Goal: Task Accomplishment & Management: Manage account settings

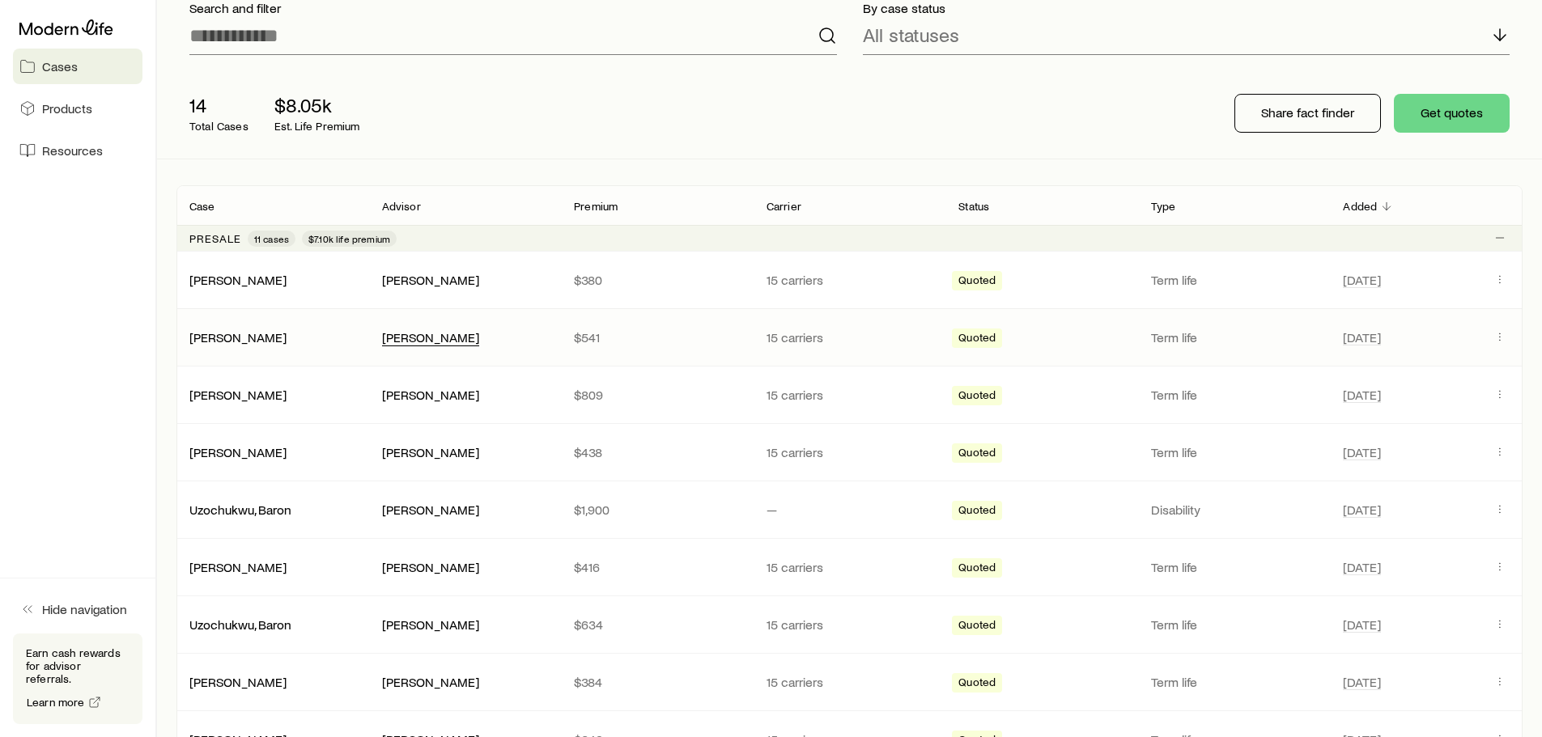
scroll to position [162, 0]
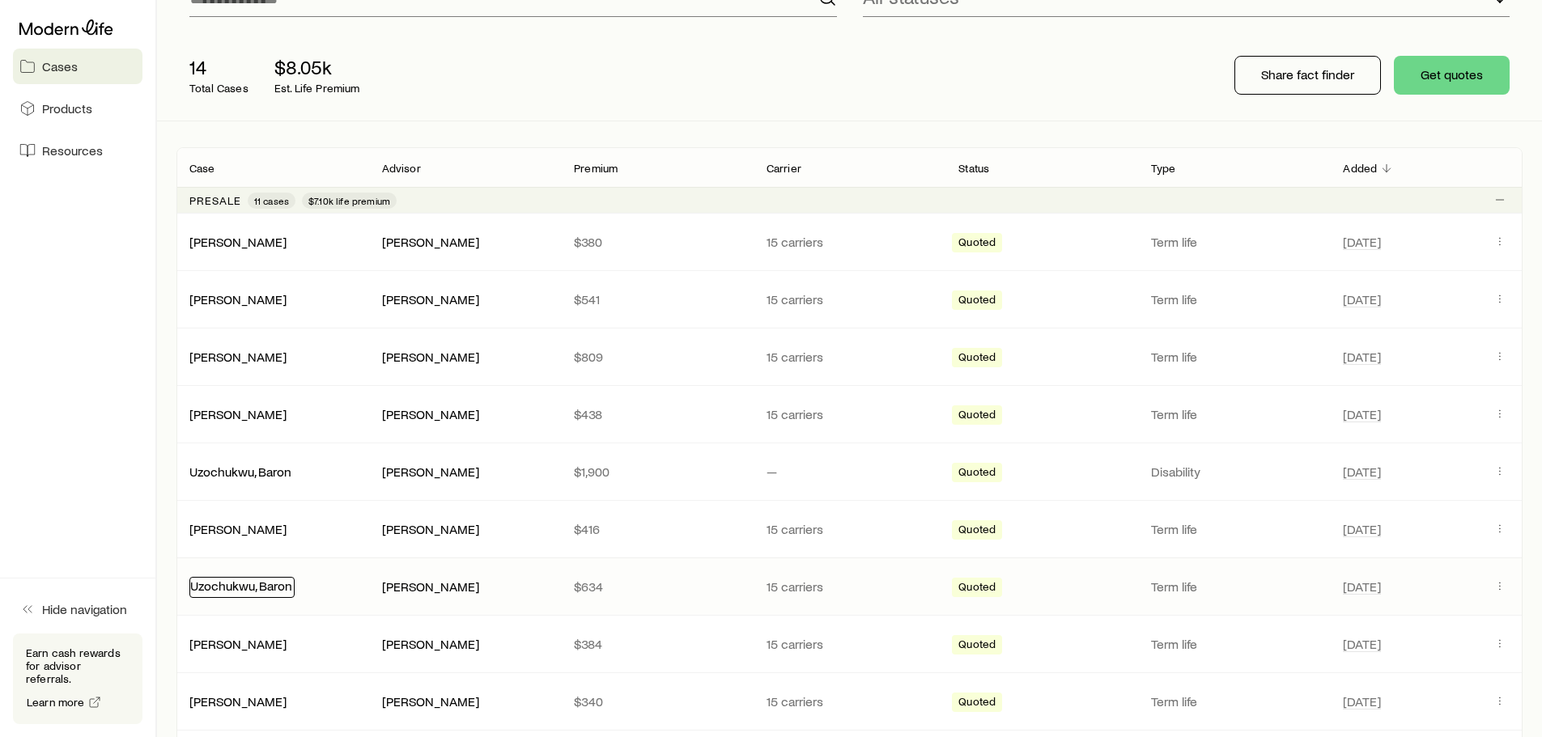
click at [274, 586] on link "Uzochukwu, Baron" at bounding box center [241, 585] width 102 height 15
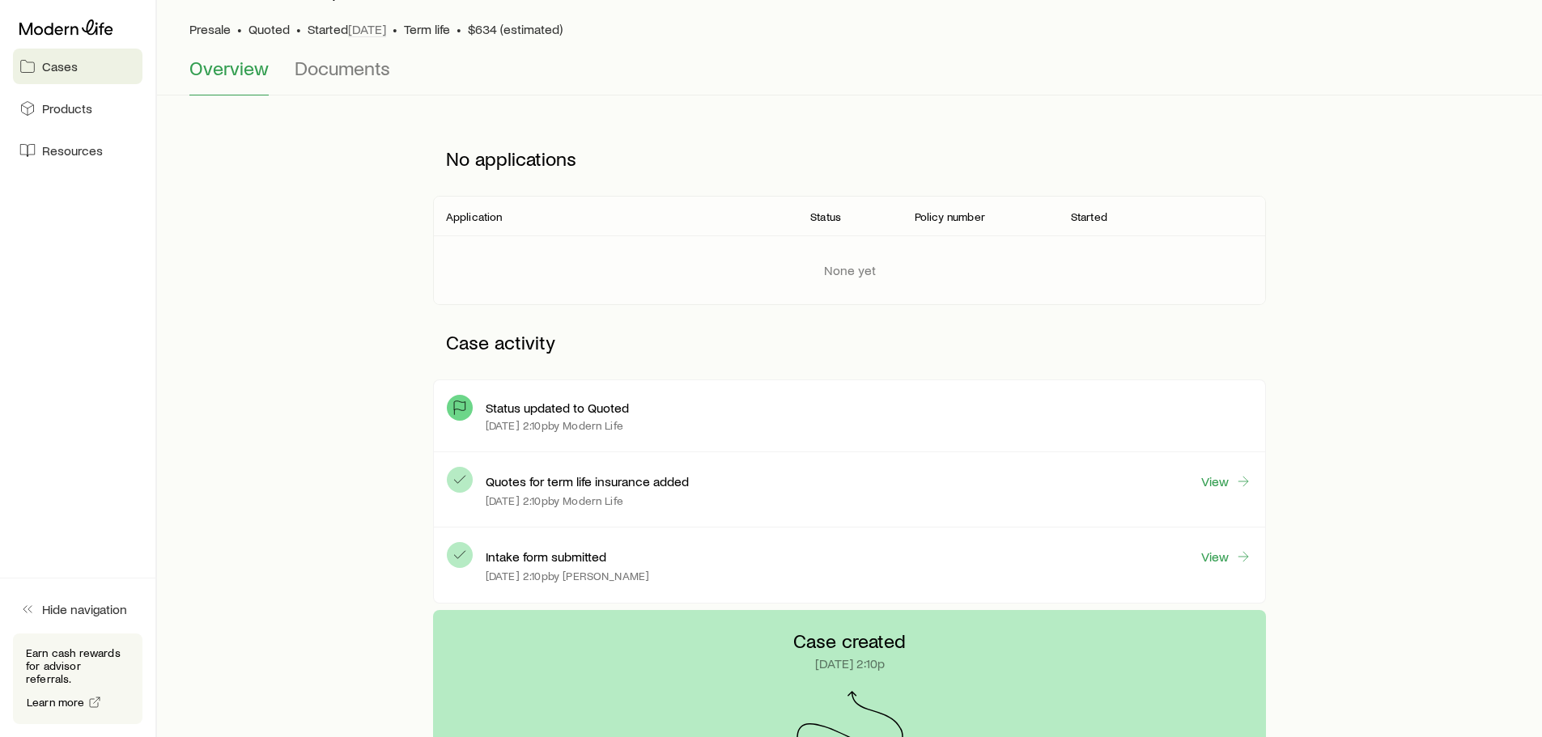
scroll to position [81, 0]
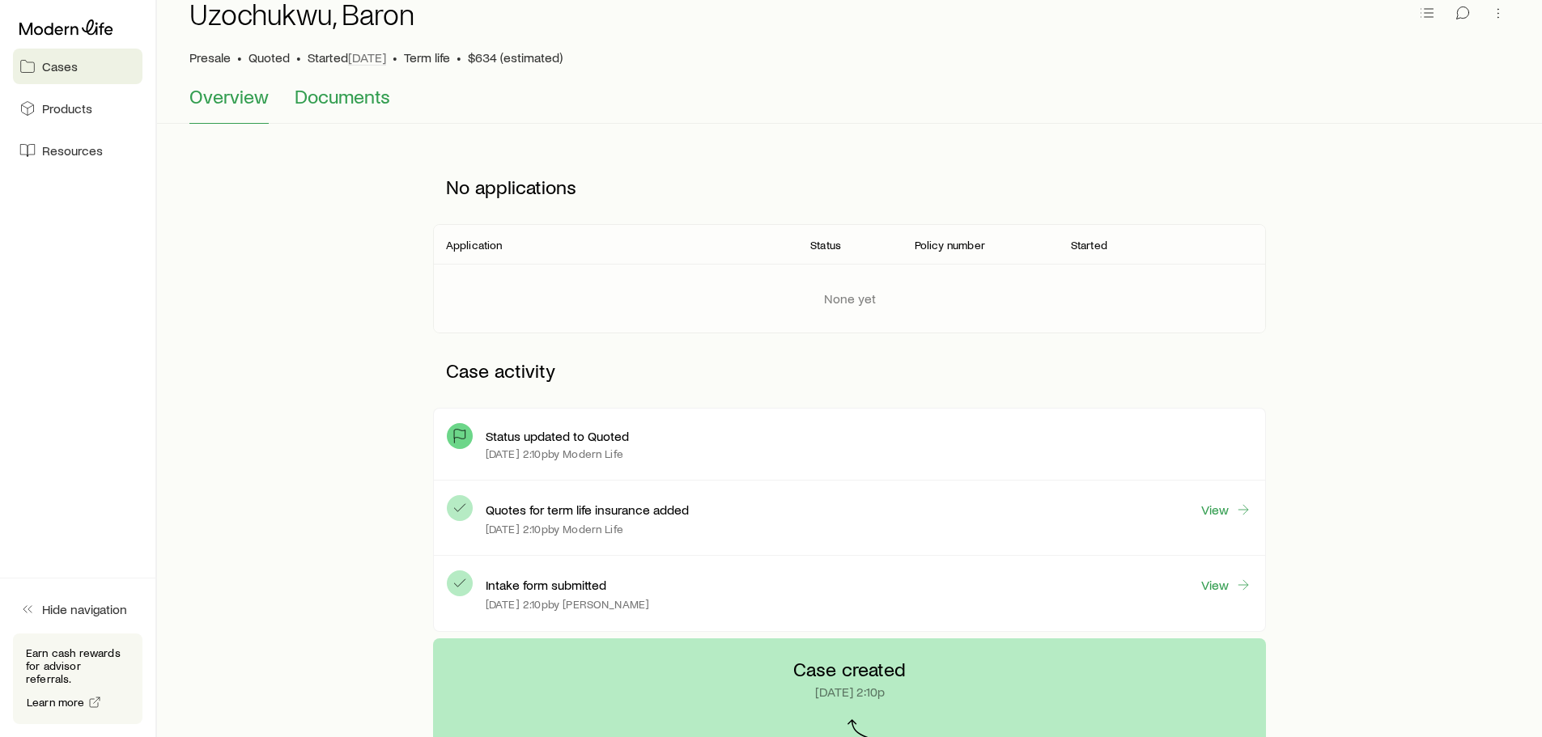
click at [342, 91] on span "Documents" at bounding box center [343, 96] width 96 height 23
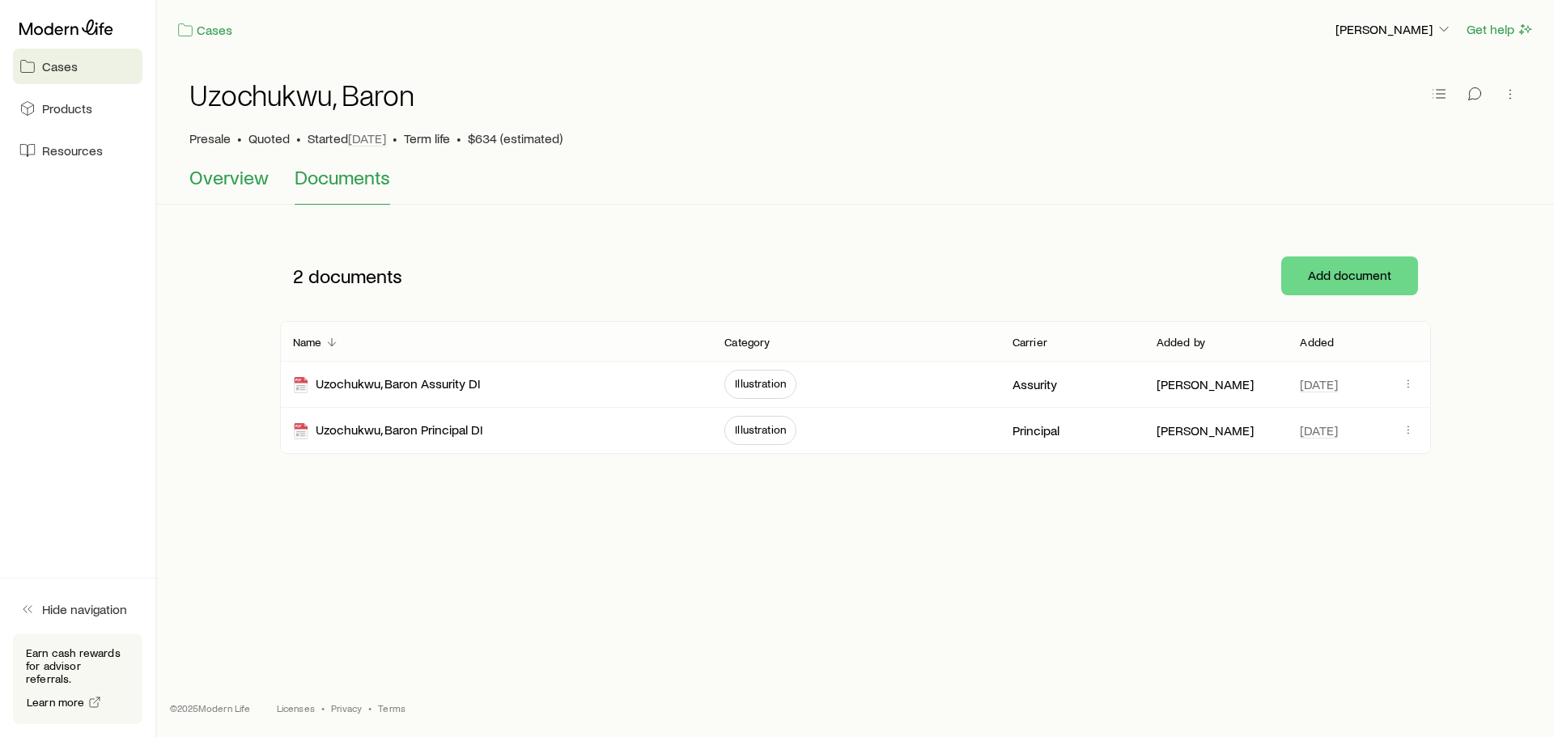
click at [260, 176] on span "Overview" at bounding box center [228, 177] width 79 height 23
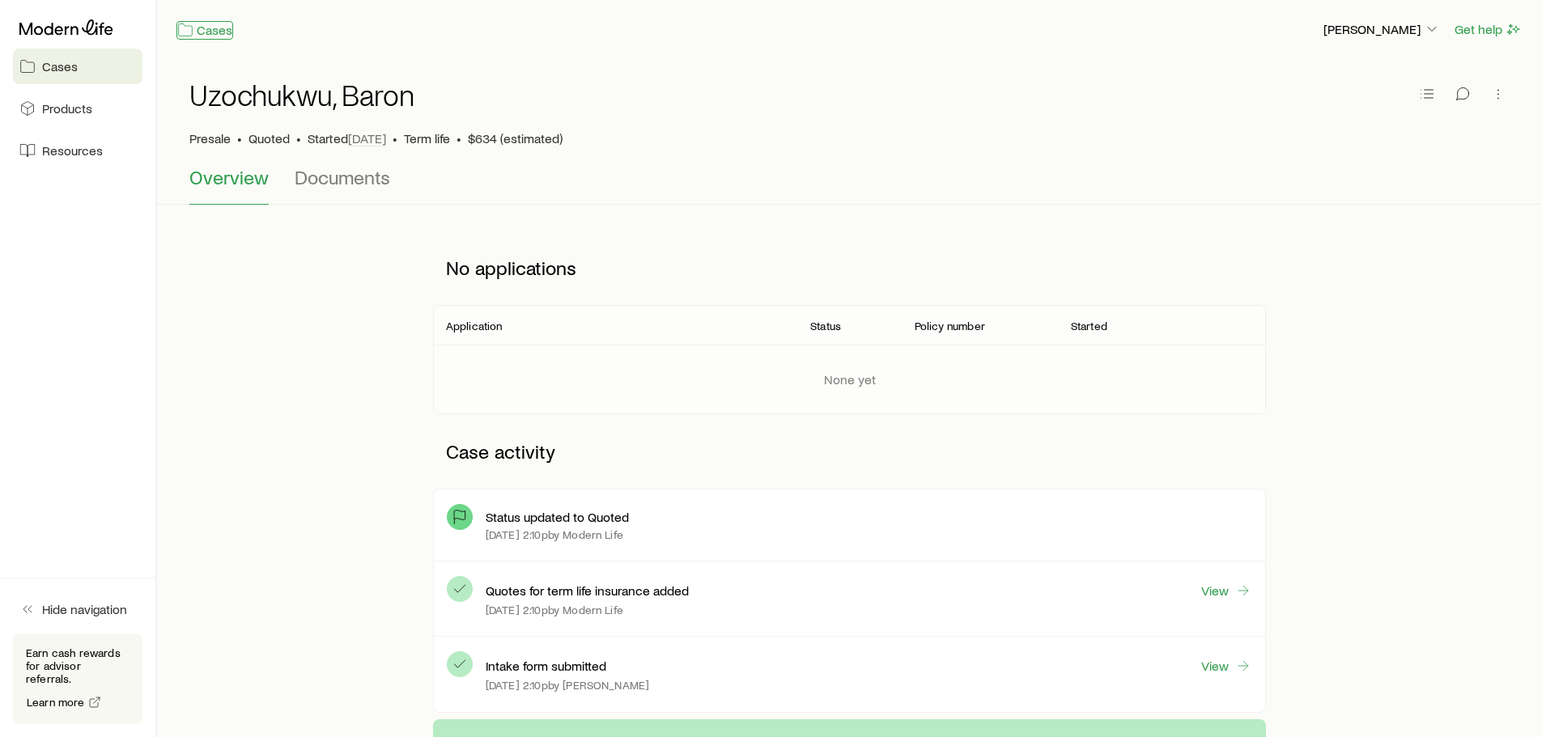
click at [205, 29] on link "Cases" at bounding box center [204, 30] width 57 height 19
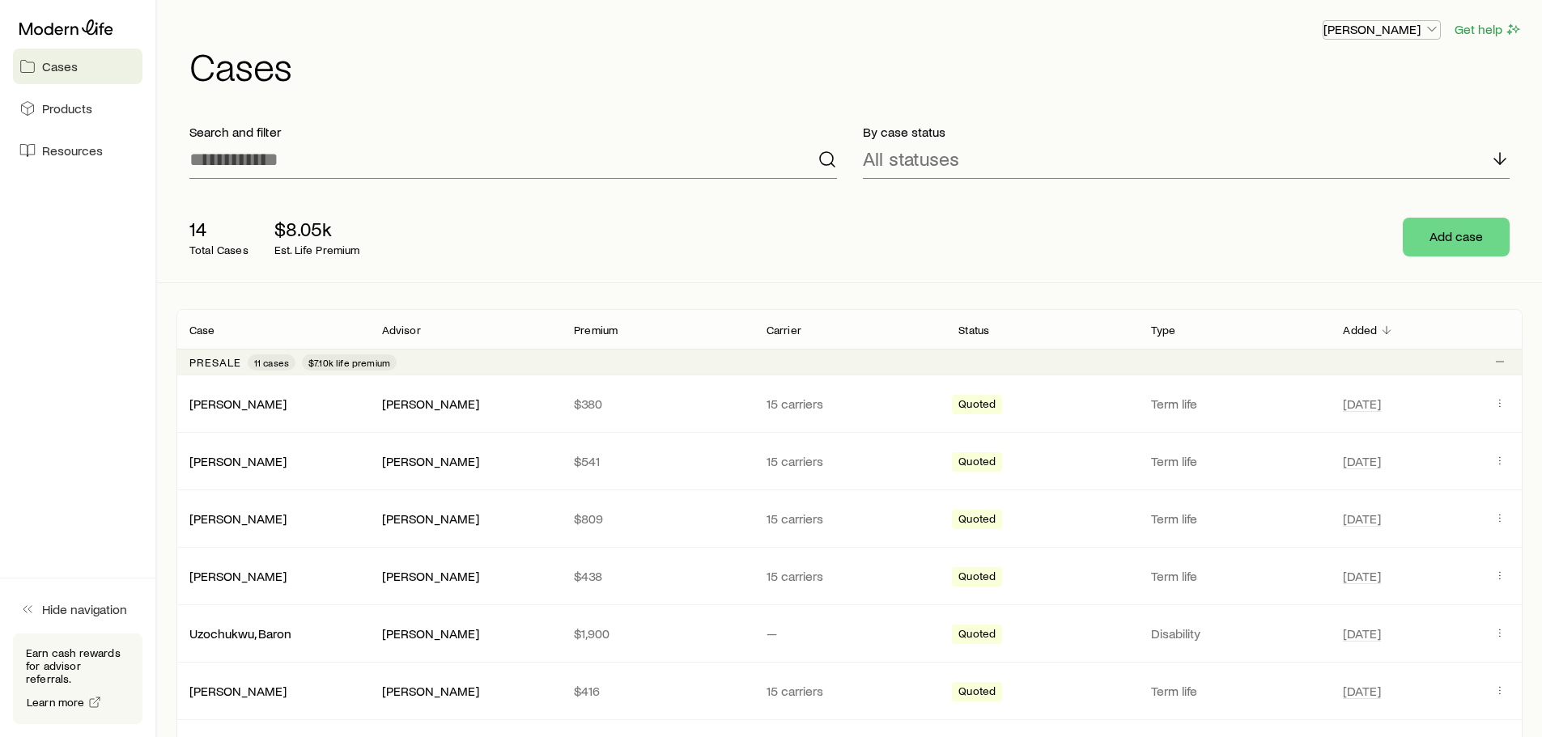
click at [1409, 30] on p "[PERSON_NAME]" at bounding box center [1382, 29] width 117 height 16
click at [1111, 53] on h1 "Cases" at bounding box center [855, 65] width 1333 height 39
click at [70, 152] on span "Resources" at bounding box center [72, 150] width 61 height 16
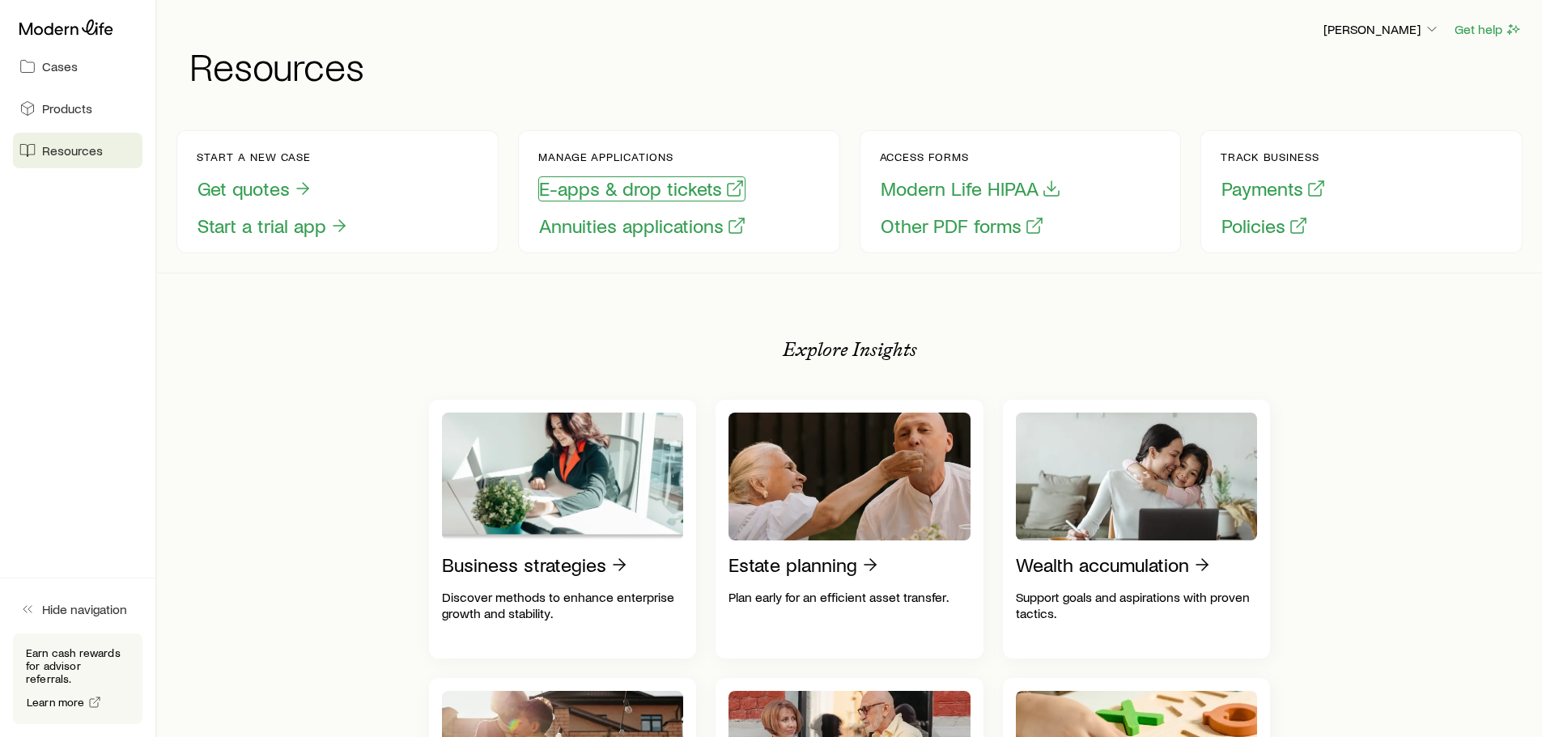
click at [658, 197] on button "E-apps & drop tickets" at bounding box center [641, 188] width 207 height 25
click at [95, 58] on link "Cases" at bounding box center [78, 67] width 130 height 36
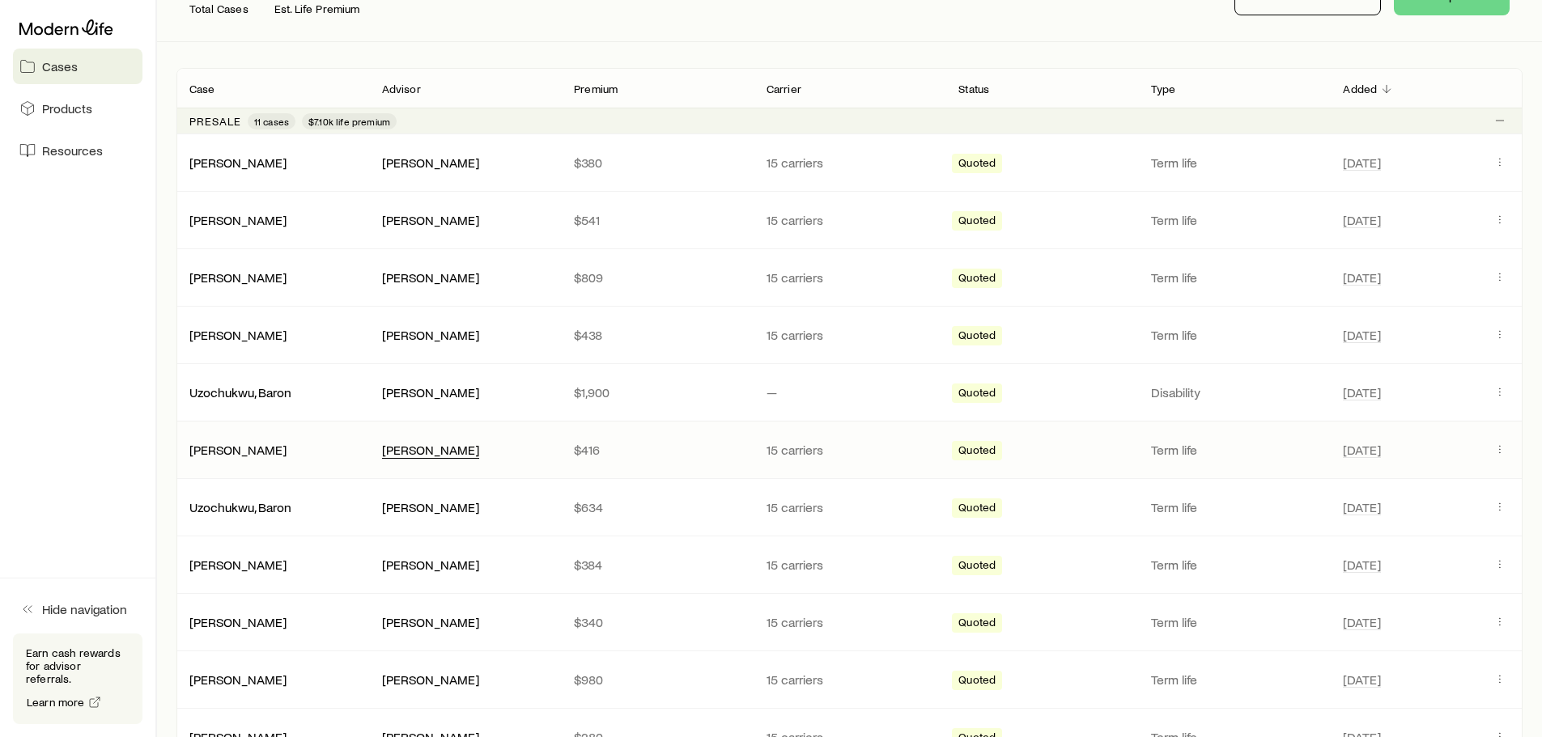
scroll to position [243, 0]
click at [261, 450] on link "[PERSON_NAME]" at bounding box center [238, 447] width 97 height 15
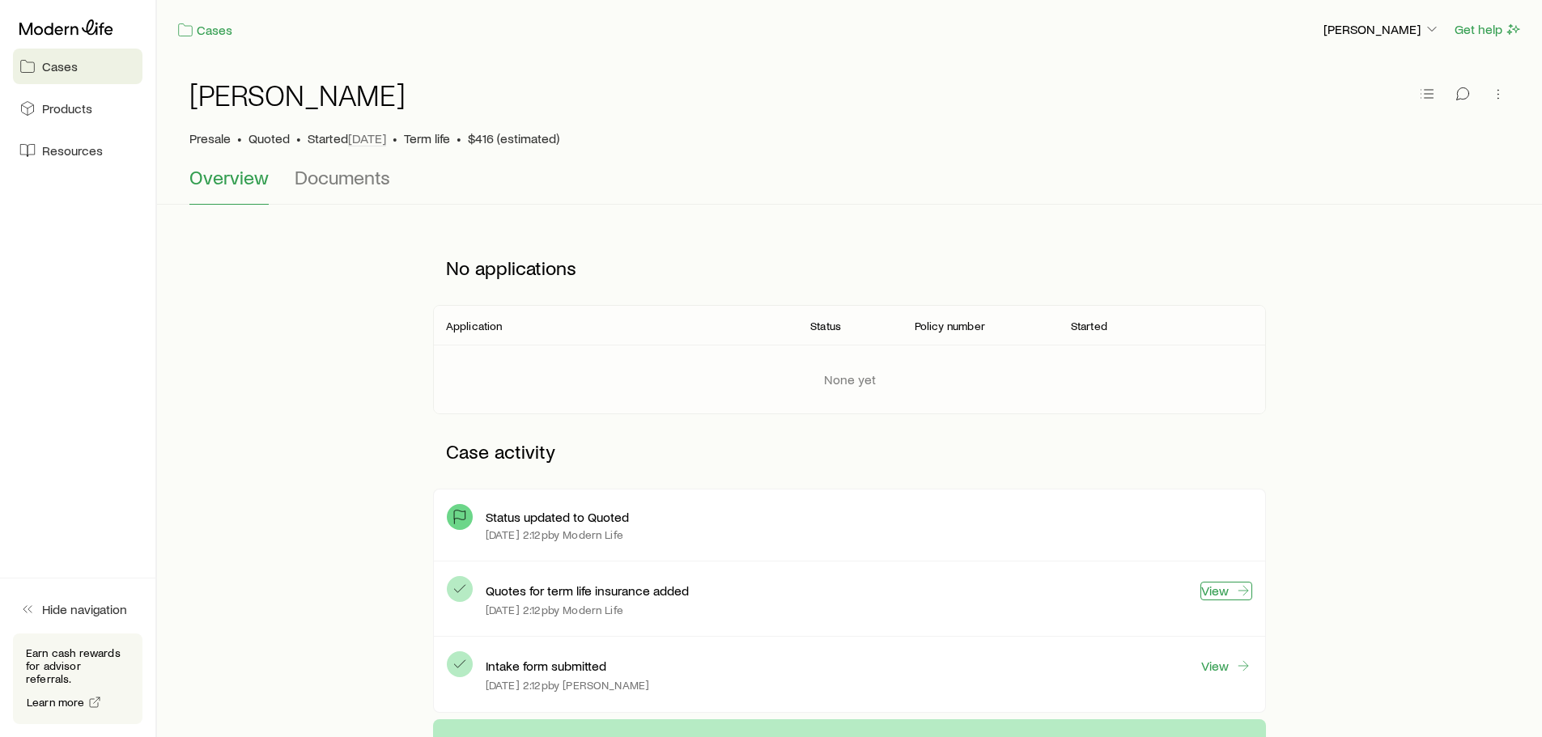
click at [1230, 592] on link "View" at bounding box center [1226, 591] width 52 height 19
